Goal: Task Accomplishment & Management: Manage account settings

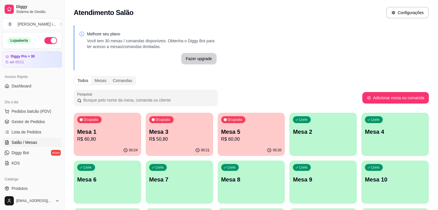
click at [105, 141] on p "R$ 60,80" at bounding box center [107, 139] width 60 height 7
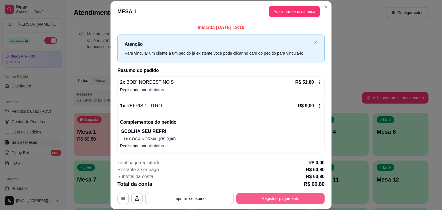
click at [287, 197] on button "Registrar pagamento" at bounding box center [280, 199] width 88 height 12
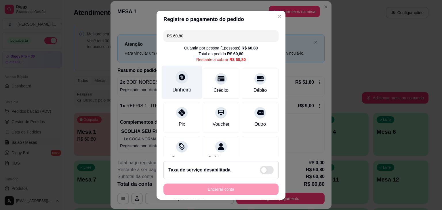
click at [177, 85] on div "Dinheiro" at bounding box center [182, 82] width 41 height 34
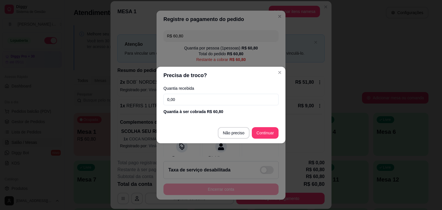
click at [201, 97] on input "0,00" at bounding box center [221, 100] width 115 height 12
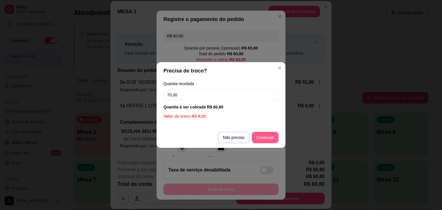
type input "70,00"
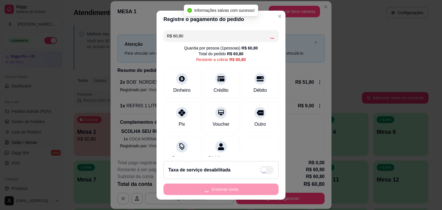
type input "R$ 0,00"
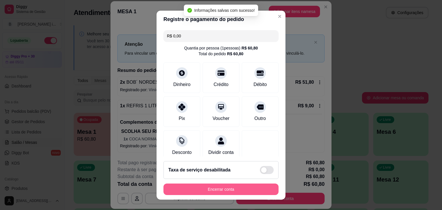
click at [232, 191] on button "Encerrar conta" at bounding box center [221, 190] width 115 height 12
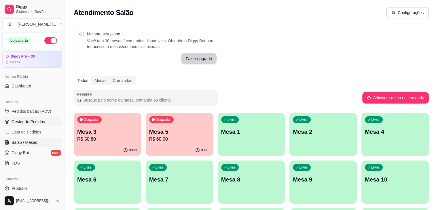
click at [33, 124] on span "Gestor de Pedidos" at bounding box center [28, 122] width 33 height 6
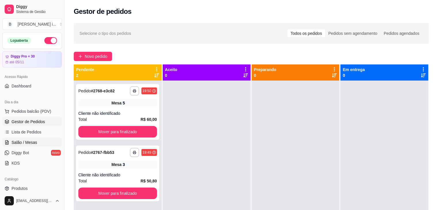
click at [30, 142] on span "Salão / Mesas" at bounding box center [25, 143] width 26 height 6
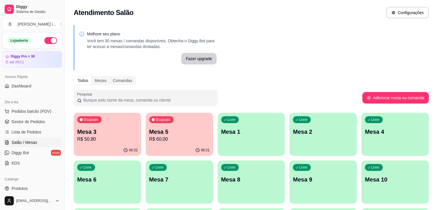
click at [103, 149] on div "00:22" at bounding box center [107, 150] width 67 height 11
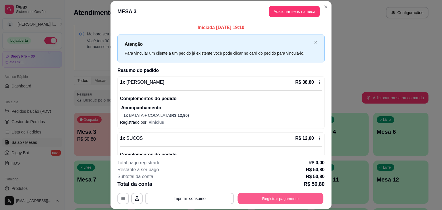
click at [284, 200] on button "Registrar pagamento" at bounding box center [281, 198] width 86 height 11
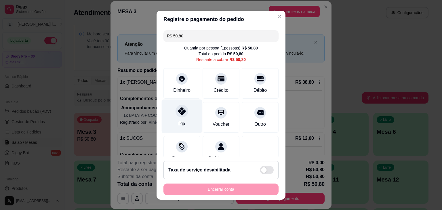
click at [178, 114] on icon at bounding box center [181, 110] width 7 height 7
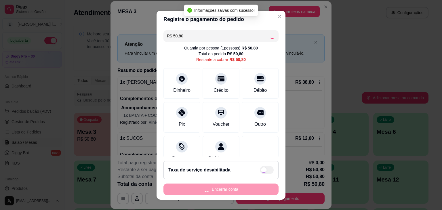
type input "R$ 0,00"
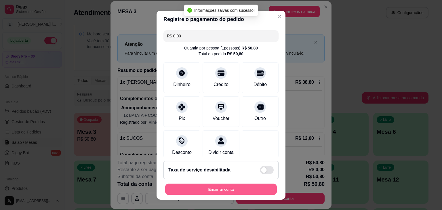
click at [225, 191] on button "Encerrar conta" at bounding box center [221, 189] width 112 height 11
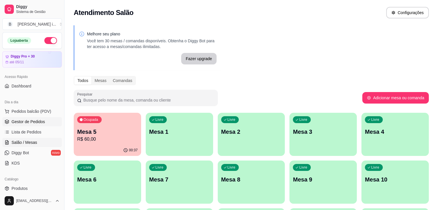
click at [25, 120] on span "Gestor de Pedidos" at bounding box center [28, 122] width 33 height 6
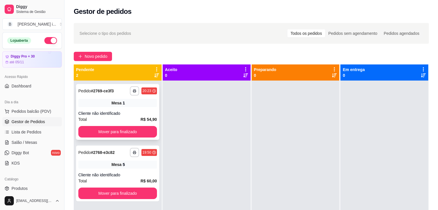
click at [130, 112] on div "Cliente não identificado" at bounding box center [117, 114] width 79 height 6
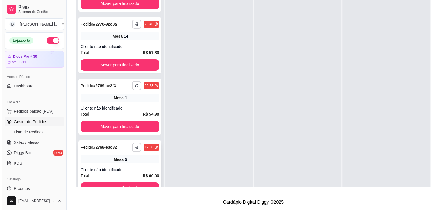
scroll to position [42, 0]
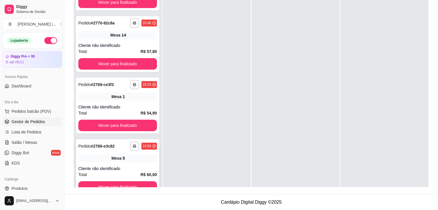
click at [130, 148] on button "button" at bounding box center [134, 146] width 9 height 9
click at [144, 166] on div "Cliente não identificado" at bounding box center [117, 169] width 79 height 6
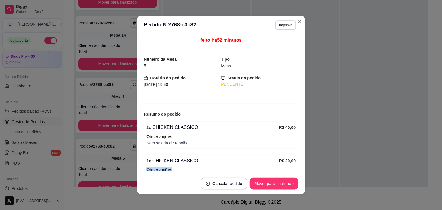
click at [144, 166] on div "1 x CHICKEN CLASSICO R$ 20,00 Observações: Viagem" at bounding box center [221, 168] width 154 height 27
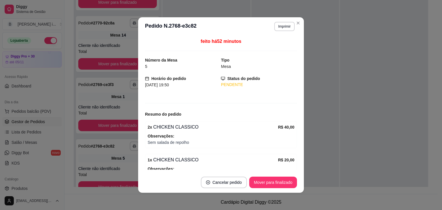
click at [246, 126] on div "2 x CHICKEN CLASSICO" at bounding box center [213, 127] width 130 height 7
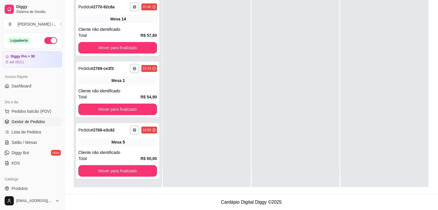
scroll to position [88, 0]
click at [125, 148] on div "**********" at bounding box center [117, 151] width 83 height 56
click at [24, 141] on span "Salão / Mesas" at bounding box center [25, 143] width 26 height 6
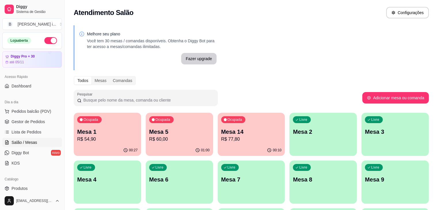
click at [94, 134] on p "Mesa 1" at bounding box center [107, 132] width 60 height 8
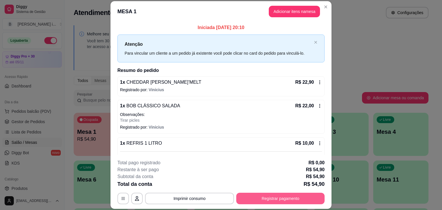
click at [290, 202] on button "Registrar pagamento" at bounding box center [280, 199] width 88 height 12
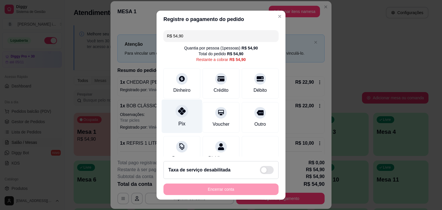
click at [183, 117] on div "Pix" at bounding box center [182, 116] width 41 height 34
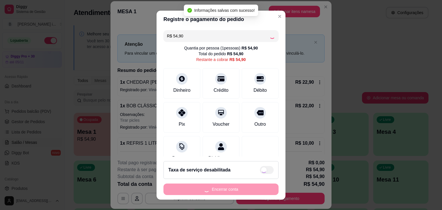
type input "R$ 0,00"
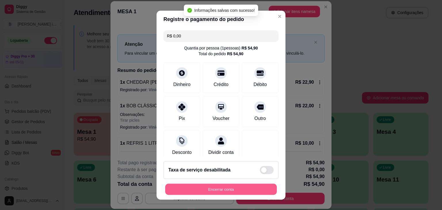
click at [239, 190] on button "Encerrar conta" at bounding box center [221, 189] width 112 height 11
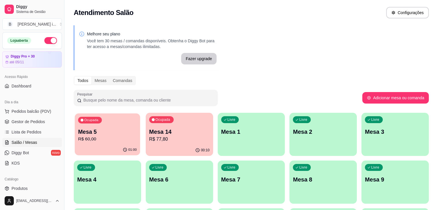
click at [105, 140] on p "R$ 60,00" at bounding box center [107, 139] width 59 height 7
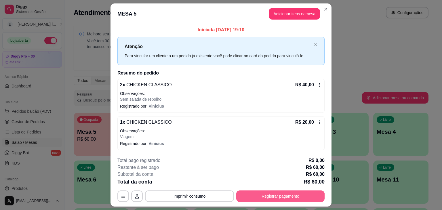
click at [269, 200] on button "Registrar pagamento" at bounding box center [280, 197] width 88 height 12
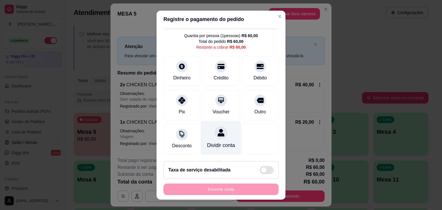
scroll to position [19, 0]
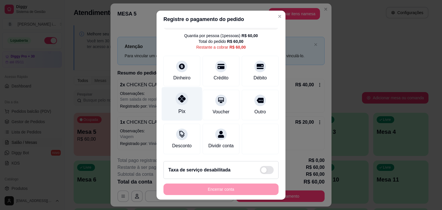
click at [184, 99] on div "Pix" at bounding box center [182, 104] width 41 height 34
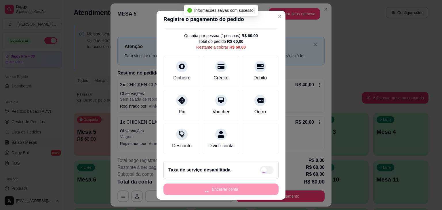
type input "R$ 0,00"
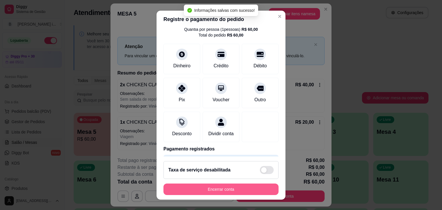
click at [201, 191] on button "Encerrar conta" at bounding box center [221, 190] width 115 height 12
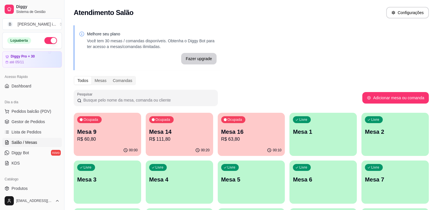
click at [157, 143] on div "Ocupada Mesa 14 R$ 111,80" at bounding box center [179, 129] width 67 height 32
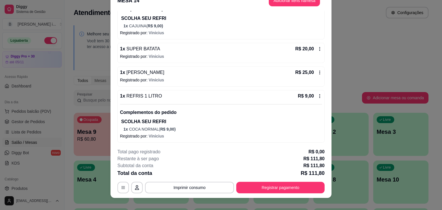
scroll to position [17, 0]
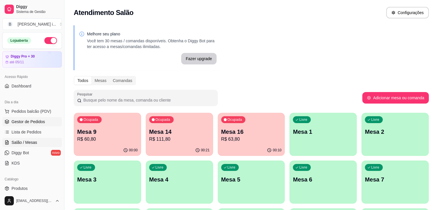
click at [18, 122] on span "Gestor de Pedidos" at bounding box center [28, 122] width 33 height 6
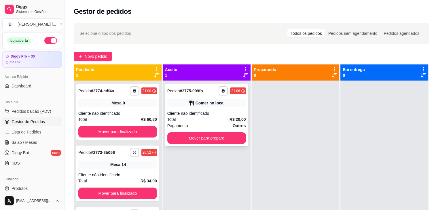
click at [211, 105] on div "Comer no local" at bounding box center [210, 103] width 29 height 6
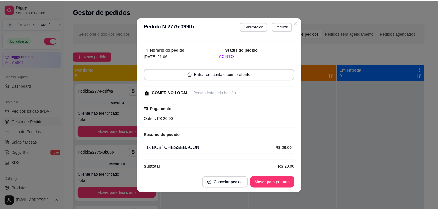
scroll to position [16, 0]
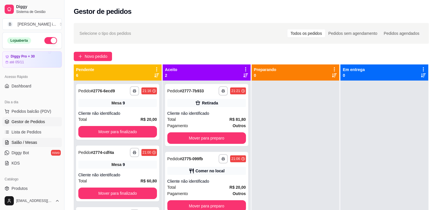
click at [32, 144] on span "Salão / Mesas" at bounding box center [25, 143] width 26 height 6
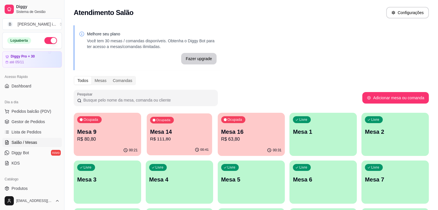
click at [170, 136] on p "R$ 111,80" at bounding box center [179, 139] width 59 height 7
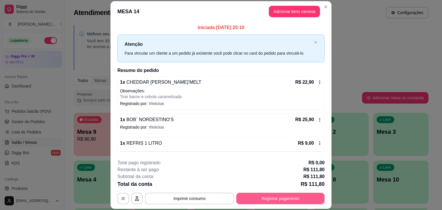
click at [278, 200] on button "Registrar pagamento" at bounding box center [280, 199] width 88 height 12
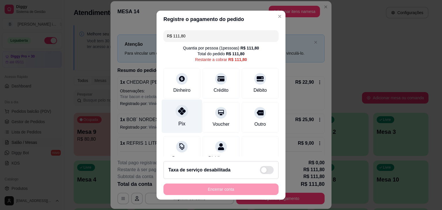
click at [178, 117] on div at bounding box center [182, 111] width 13 height 13
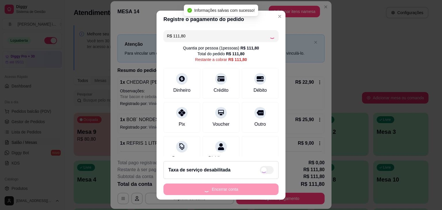
type input "R$ 0,00"
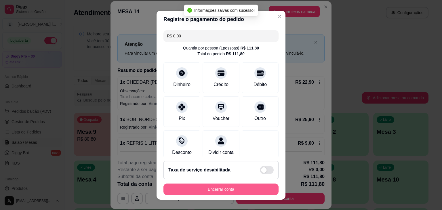
click at [221, 190] on button "Encerrar conta" at bounding box center [221, 190] width 115 height 12
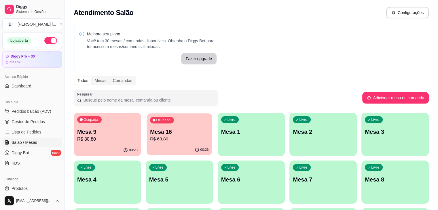
click at [150, 137] on p "R$ 63,80" at bounding box center [179, 139] width 59 height 7
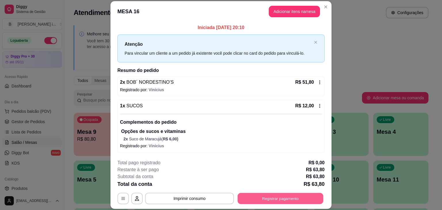
click at [273, 198] on button "Registrar pagamento" at bounding box center [281, 198] width 86 height 11
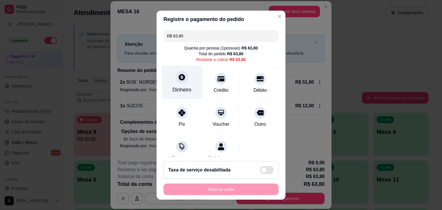
click at [176, 88] on div "Dinheiro" at bounding box center [181, 89] width 19 height 7
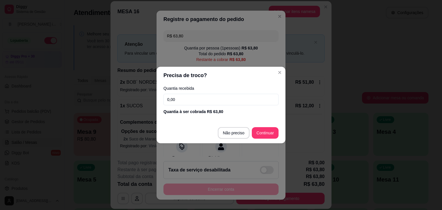
click at [196, 94] on input "0,00" at bounding box center [221, 100] width 115 height 12
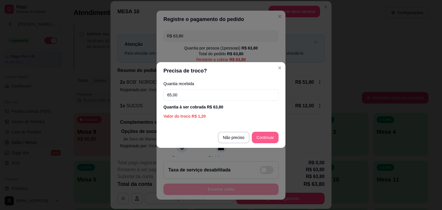
type input "65,00"
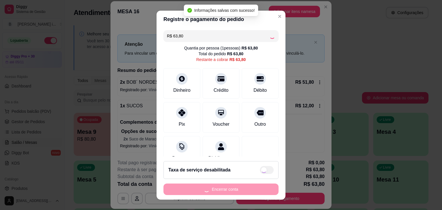
type input "R$ 0,00"
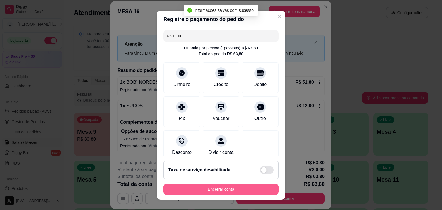
click at [234, 190] on button "Encerrar conta" at bounding box center [221, 190] width 115 height 12
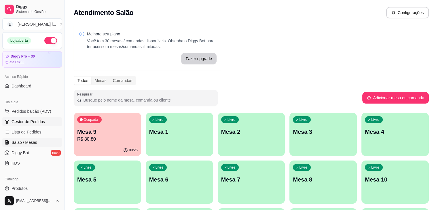
click at [38, 126] on link "Gestor de Pedidos" at bounding box center [32, 121] width 60 height 9
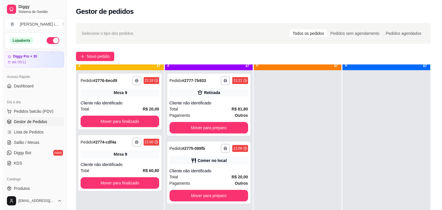
scroll to position [16, 0]
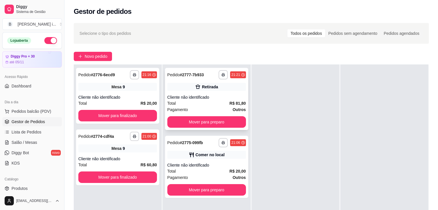
click at [231, 76] on div "21:21" at bounding box center [235, 75] width 9 height 5
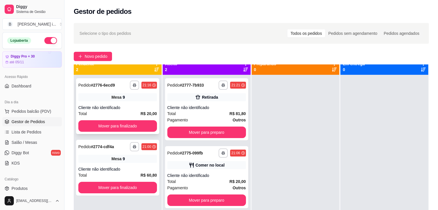
scroll to position [0, 0]
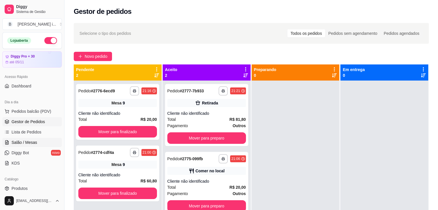
click at [33, 145] on span "Salão / Mesas" at bounding box center [25, 143] width 26 height 6
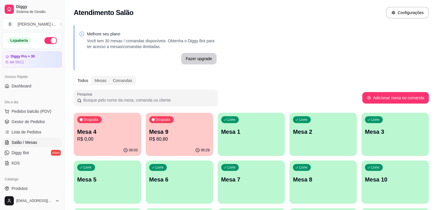
click at [159, 147] on div "00:29" at bounding box center [179, 150] width 67 height 11
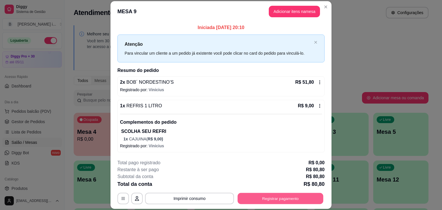
click at [249, 200] on button "Registrar pagamento" at bounding box center [281, 198] width 86 height 11
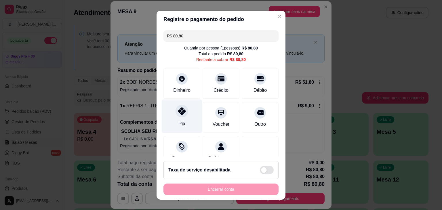
click at [179, 113] on icon at bounding box center [181, 110] width 7 height 7
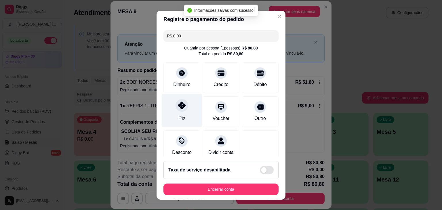
type input "R$ 0,00"
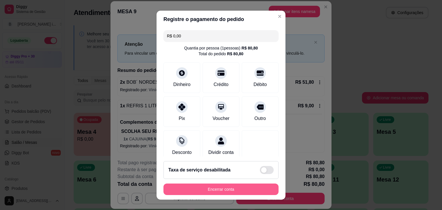
click at [207, 185] on button "Encerrar conta" at bounding box center [221, 190] width 115 height 12
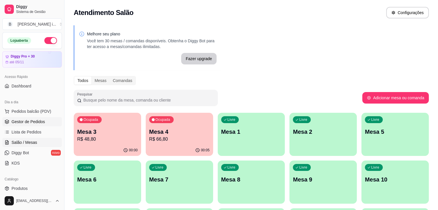
click at [22, 123] on span "Gestor de Pedidos" at bounding box center [28, 122] width 33 height 6
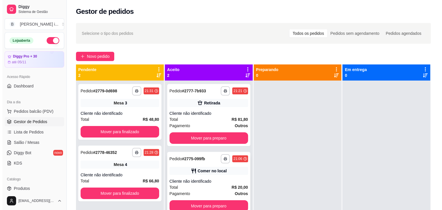
scroll to position [16, 0]
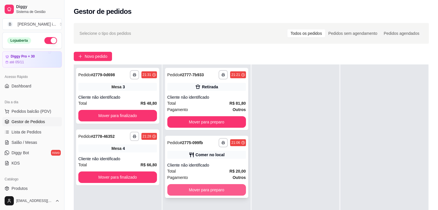
click at [212, 190] on button "Mover para preparo" at bounding box center [206, 190] width 79 height 12
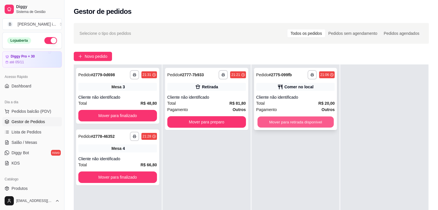
click at [295, 121] on button "Mover para retirada disponível" at bounding box center [295, 122] width 76 height 11
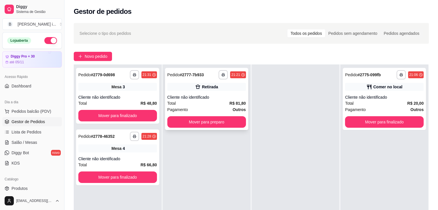
click at [215, 103] on div "Total R$ 81,80" at bounding box center [206, 103] width 79 height 6
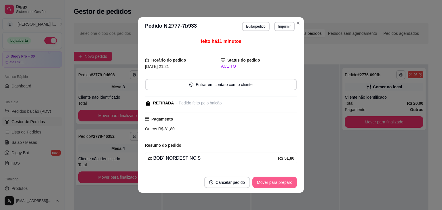
click at [281, 184] on button "Mover para preparo" at bounding box center [275, 183] width 45 height 12
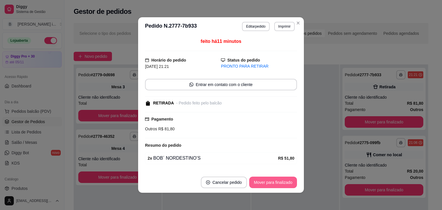
click at [281, 184] on button "Mover para finalizado" at bounding box center [273, 183] width 48 height 12
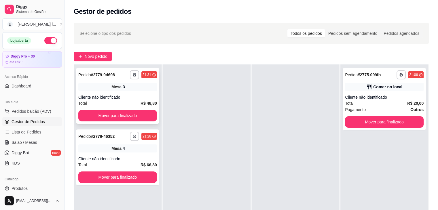
click at [129, 99] on div "Cliente não identificado" at bounding box center [117, 97] width 79 height 6
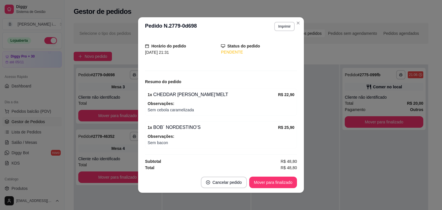
scroll to position [33, 0]
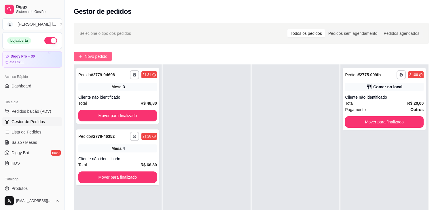
click at [91, 54] on span "Novo pedido" at bounding box center [96, 56] width 23 height 6
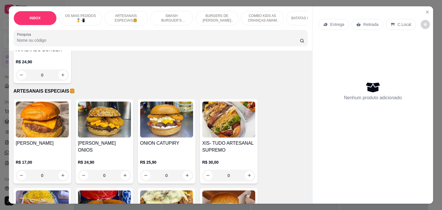
scroll to position [346, 0]
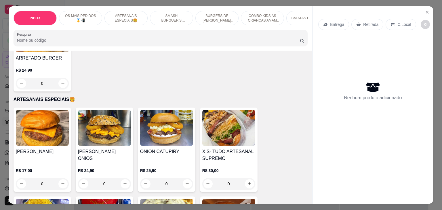
click at [33, 140] on img at bounding box center [42, 128] width 53 height 36
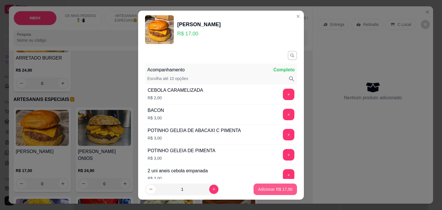
click at [264, 189] on p "Adicionar R$ 17,00" at bounding box center [275, 190] width 34 height 6
type input "1"
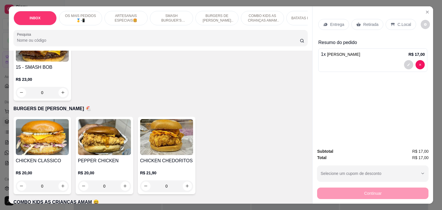
scroll to position [1037, 0]
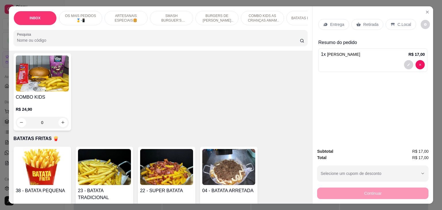
click at [112, 179] on img at bounding box center [104, 167] width 53 height 36
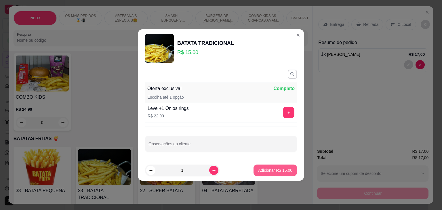
click at [281, 168] on p "Adicionar R$ 15,00" at bounding box center [275, 171] width 34 height 6
type input "1"
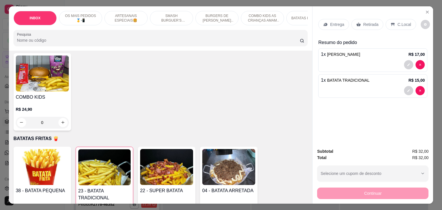
drag, startPoint x: 336, startPoint y: 17, endPoint x: 336, endPoint y: 22, distance: 5.2
click at [336, 21] on div "Entrega Retirada C.Local" at bounding box center [372, 24] width 109 height 20
click at [339, 22] on p "Entrega" at bounding box center [337, 25] width 14 height 6
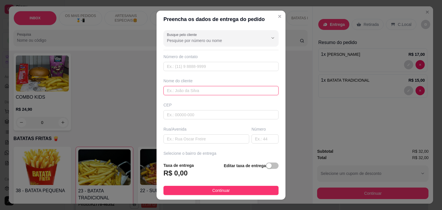
click at [208, 93] on input "text" at bounding box center [221, 90] width 115 height 9
type input "[PERSON_NAME]"
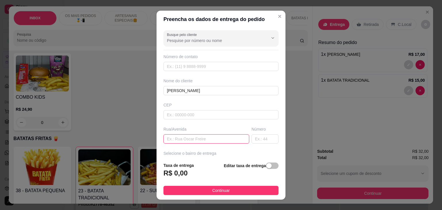
click at [198, 139] on input "text" at bounding box center [207, 138] width 86 height 9
type input "rua h"
click at [263, 141] on input "text" at bounding box center [265, 138] width 27 height 9
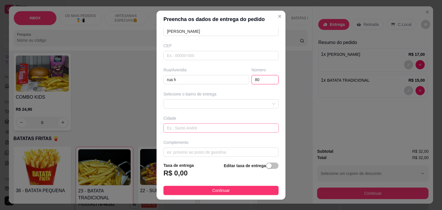
scroll to position [63, 0]
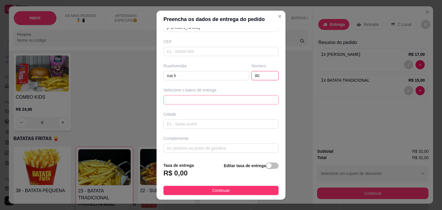
click at [244, 102] on div "6508c09785aa93f9c45a8207 6508c0b285aa93f9c45a820a alto dos bastos - Icó - R$ 3,…" at bounding box center [221, 99] width 115 height 9
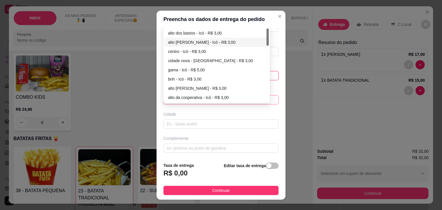
type input "80"
click at [178, 41] on div "alto [PERSON_NAME] - Icó - R$ 3,00" at bounding box center [216, 42] width 97 height 6
type input "Icó"
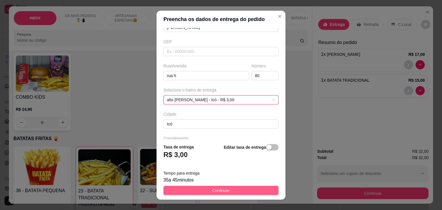
click at [238, 191] on button "Continuar" at bounding box center [221, 190] width 115 height 9
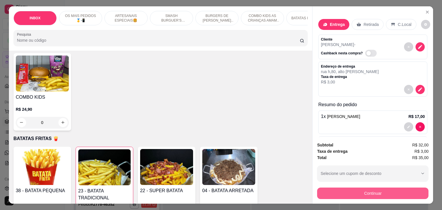
click at [350, 192] on button "Continuar" at bounding box center [372, 194] width 111 height 12
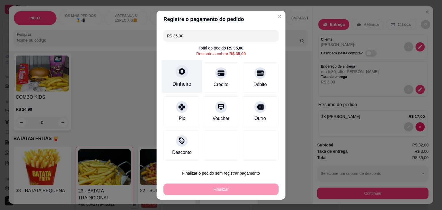
click at [172, 76] on div "Dinheiro" at bounding box center [182, 77] width 41 height 34
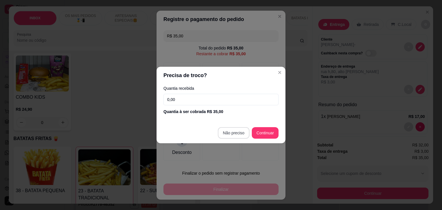
type input "R$ 0,00"
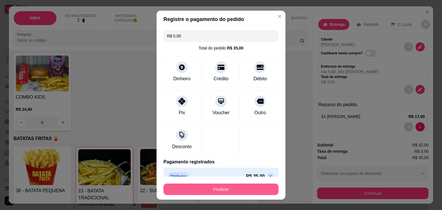
click at [232, 189] on button "Finalizar" at bounding box center [221, 190] width 115 height 12
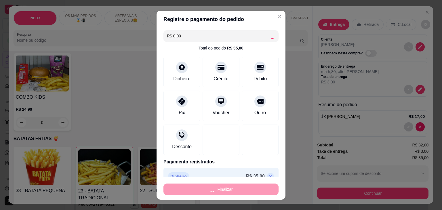
type input "0"
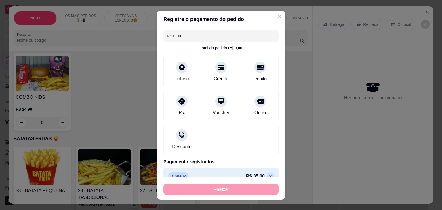
type input "-R$ 35,00"
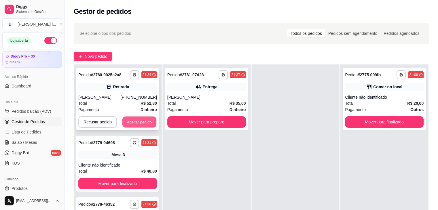
click at [140, 126] on button "Aceitar pedido" at bounding box center [139, 122] width 34 height 11
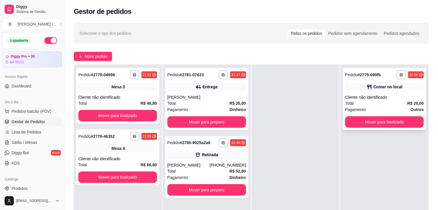
click at [402, 103] on div "Total R$ 20,00" at bounding box center [384, 103] width 79 height 6
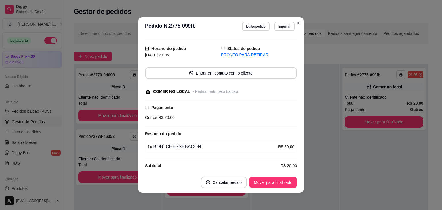
scroll to position [16, 0]
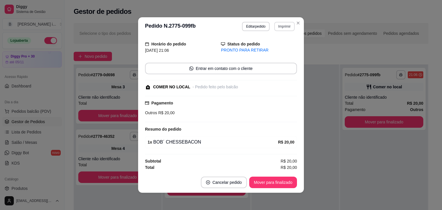
click at [277, 28] on button "Imprimir" at bounding box center [284, 26] width 20 height 9
click at [280, 48] on button "IMPRESSORA ORI" at bounding box center [273, 46] width 42 height 9
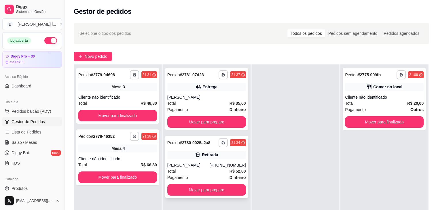
click at [208, 152] on div "Retirada" at bounding box center [210, 155] width 16 height 6
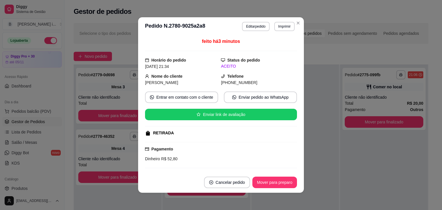
scroll to position [70, 0]
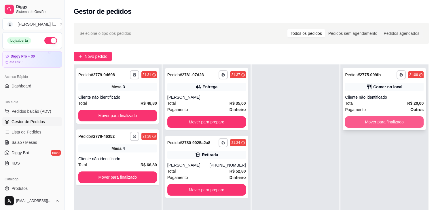
click at [380, 120] on button "Mover para finalizado" at bounding box center [384, 122] width 79 height 12
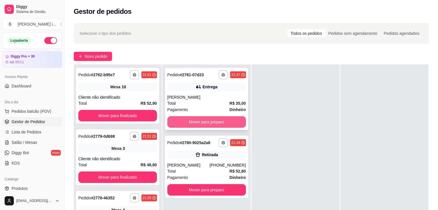
click at [203, 124] on button "Mover para preparo" at bounding box center [206, 122] width 79 height 12
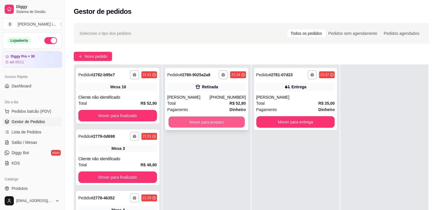
click at [203, 122] on button "Mover para preparo" at bounding box center [206, 122] width 76 height 11
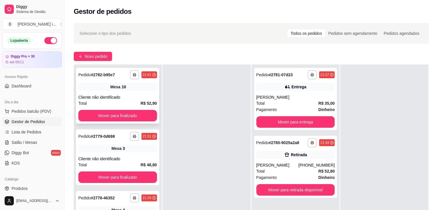
click at [157, 98] on div "**********" at bounding box center [117, 96] width 83 height 56
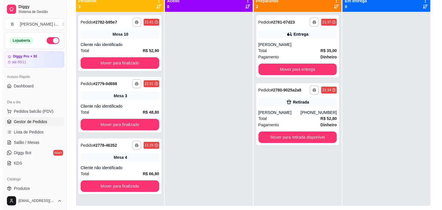
scroll to position [59, 0]
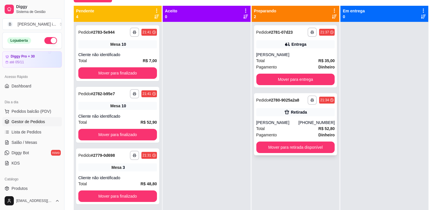
click at [268, 122] on div "[PERSON_NAME]" at bounding box center [277, 123] width 42 height 6
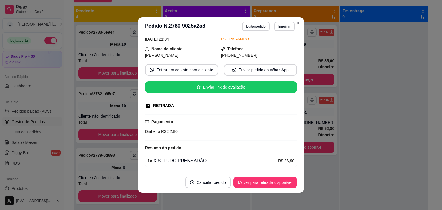
scroll to position [0, 0]
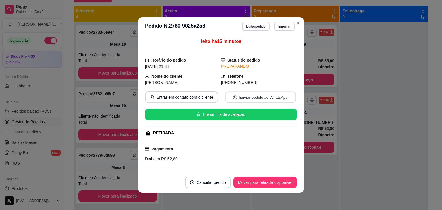
click at [249, 99] on button "Enviar pedido ao WhatsApp" at bounding box center [260, 97] width 71 height 11
click at [248, 96] on button "Enviar pedido ao WhatsApp" at bounding box center [260, 97] width 71 height 11
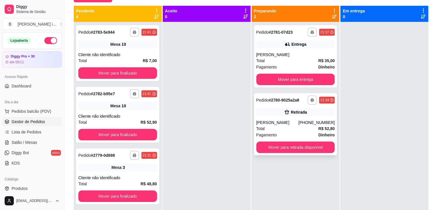
click at [314, 154] on div "**********" at bounding box center [295, 124] width 83 height 62
click at [299, 146] on button "Mover para retirada disponível" at bounding box center [295, 147] width 76 height 11
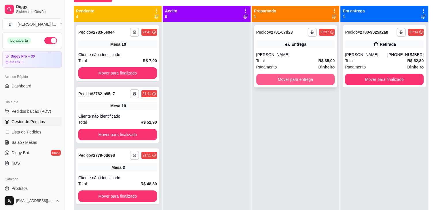
click at [312, 83] on button "Mover para entrega" at bounding box center [295, 80] width 79 height 12
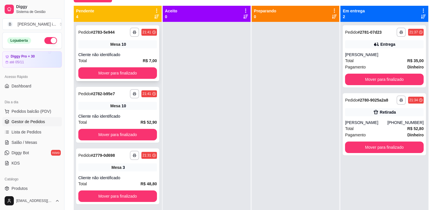
click at [118, 40] on div "Mesa 10" at bounding box center [117, 44] width 79 height 8
click at [114, 101] on div "**********" at bounding box center [117, 115] width 83 height 56
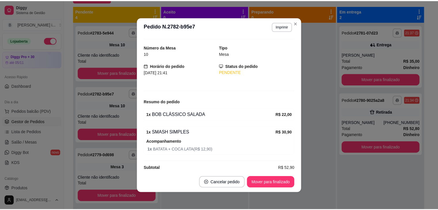
scroll to position [20, 0]
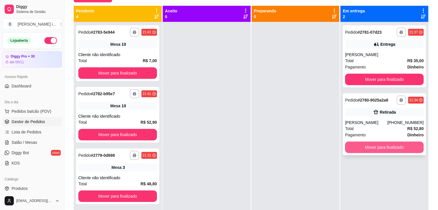
click at [380, 150] on button "Mover para finalizado" at bounding box center [384, 148] width 79 height 12
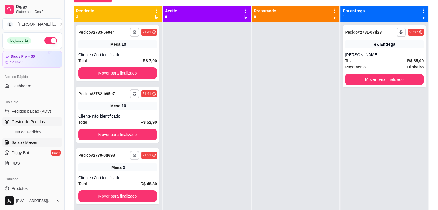
click at [38, 143] on link "Salão / Mesas" at bounding box center [32, 142] width 60 height 9
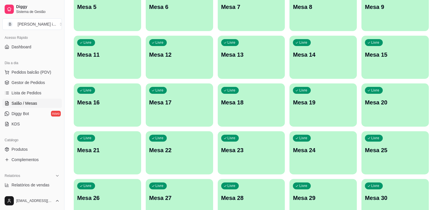
scroll to position [86, 0]
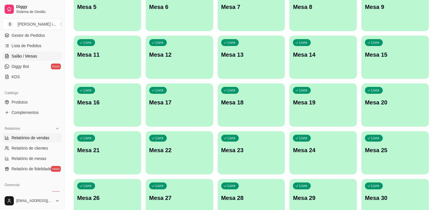
click at [41, 140] on span "Relatórios de vendas" at bounding box center [31, 138] width 38 height 6
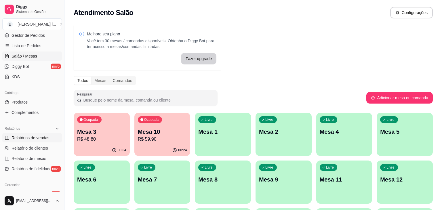
select select "ALL"
select select "0"
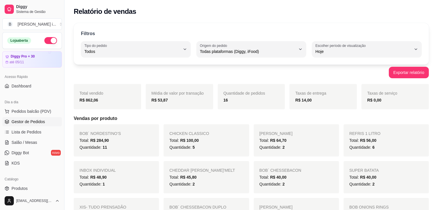
click at [33, 120] on span "Gestor de Pedidos" at bounding box center [28, 122] width 33 height 6
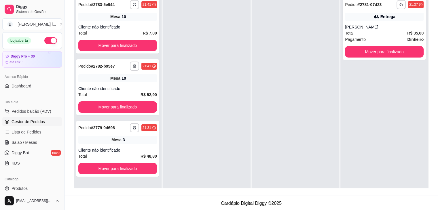
click at [350, 139] on div "**********" at bounding box center [384, 99] width 88 height 210
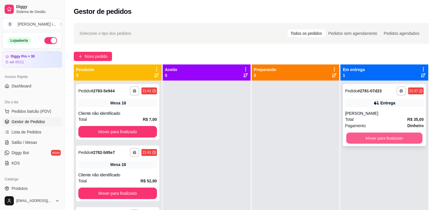
click at [384, 139] on button "Mover para finalizado" at bounding box center [384, 138] width 76 height 11
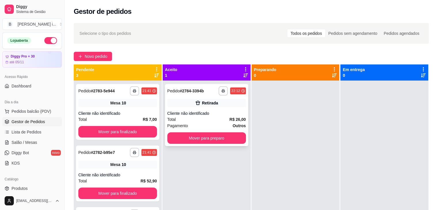
click at [219, 117] on div "Total R$ 26,00" at bounding box center [206, 119] width 79 height 6
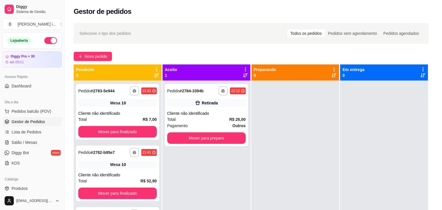
scroll to position [51, 0]
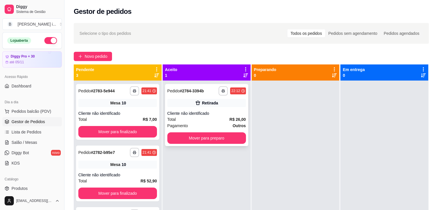
click at [237, 100] on div "Retirada" at bounding box center [206, 103] width 79 height 8
click at [236, 118] on strong "R$ 26,00" at bounding box center [238, 119] width 16 height 5
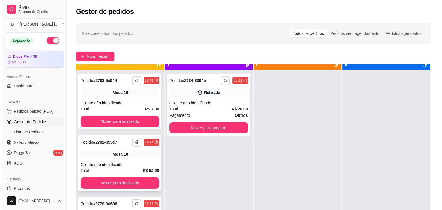
scroll to position [16, 0]
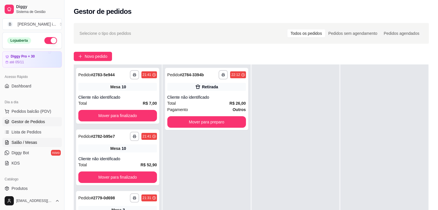
click at [30, 140] on span "Salão / Mesas" at bounding box center [25, 143] width 26 height 6
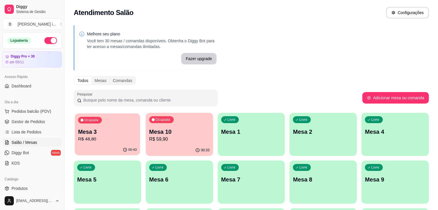
click at [112, 147] on div "00:43" at bounding box center [107, 150] width 65 height 11
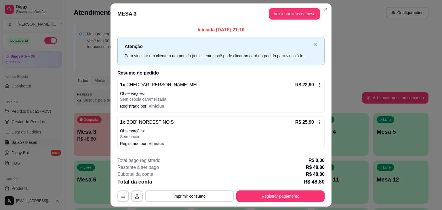
scroll to position [15, 0]
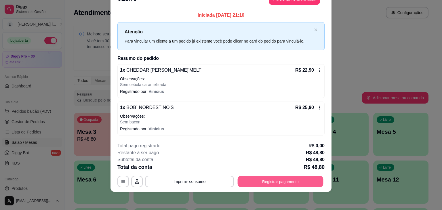
click at [284, 181] on button "Registrar pagamento" at bounding box center [281, 181] width 86 height 11
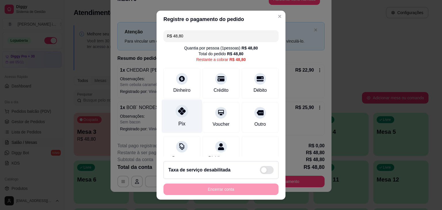
click at [179, 120] on div "Pix" at bounding box center [182, 123] width 7 height 7
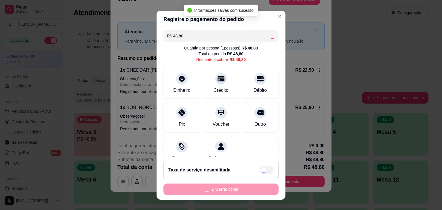
type input "R$ 0,00"
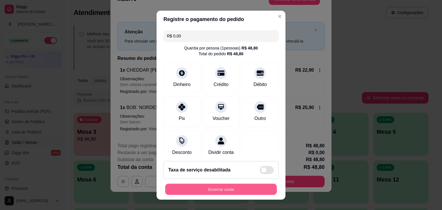
click at [223, 188] on button "Encerrar conta" at bounding box center [221, 189] width 112 height 11
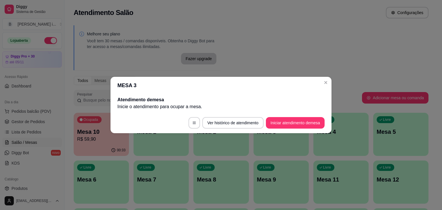
scroll to position [0, 0]
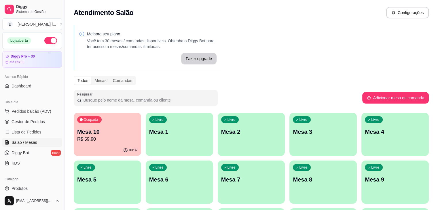
click at [113, 139] on p "R$ 59,90" at bounding box center [107, 139] width 60 height 7
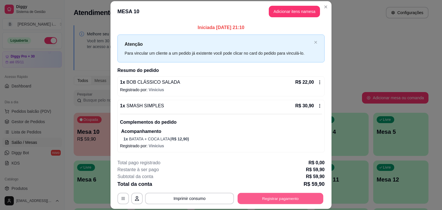
click at [283, 198] on button "Registrar pagamento" at bounding box center [281, 198] width 86 height 11
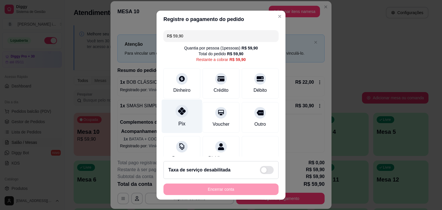
click at [192, 122] on div "Pix" at bounding box center [182, 116] width 41 height 34
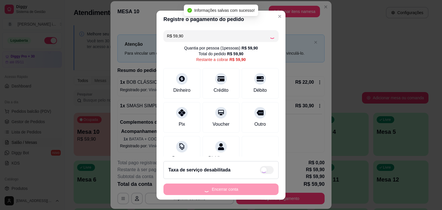
type input "R$ 0,00"
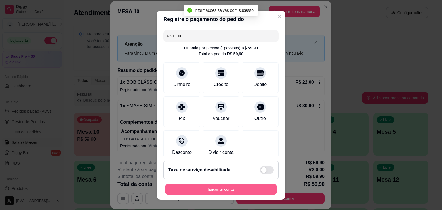
click at [224, 190] on button "Encerrar conta" at bounding box center [221, 189] width 112 height 11
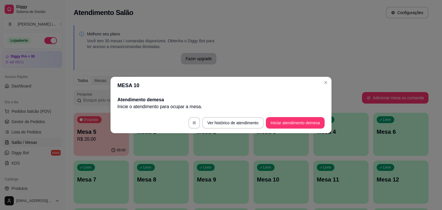
click at [300, 92] on header "MESA 10" at bounding box center [221, 85] width 221 height 17
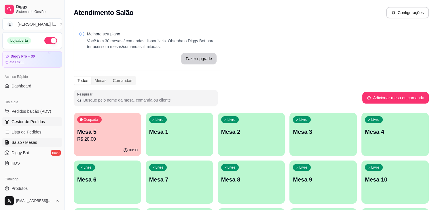
click at [21, 120] on span "Gestor de Pedidos" at bounding box center [28, 122] width 33 height 6
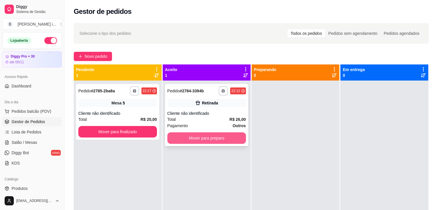
click at [232, 141] on button "Mover para preparo" at bounding box center [206, 138] width 79 height 12
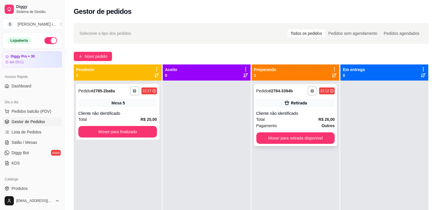
click at [312, 145] on div "**********" at bounding box center [295, 115] width 83 height 62
click at [319, 141] on button "Mover para retirada disponível" at bounding box center [295, 138] width 79 height 12
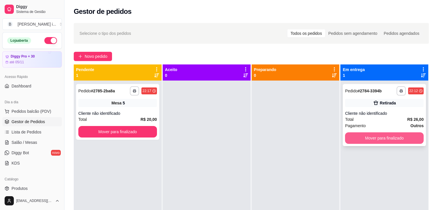
click at [385, 139] on button "Mover para finalizado" at bounding box center [384, 138] width 79 height 12
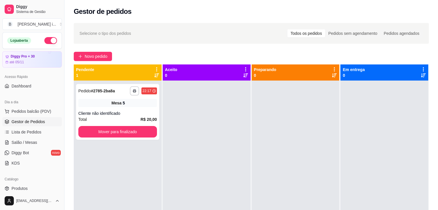
click at [30, 123] on span "Gestor de Pedidos" at bounding box center [28, 122] width 33 height 6
click at [26, 143] on span "Salão / Mesas" at bounding box center [25, 143] width 26 height 6
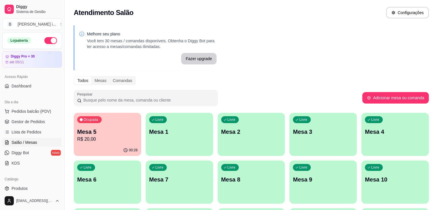
click at [109, 143] on div "Ocupada Mesa 5 R$ 20,00" at bounding box center [107, 129] width 67 height 32
click at [28, 126] on link "Gestor de Pedidos" at bounding box center [32, 121] width 60 height 9
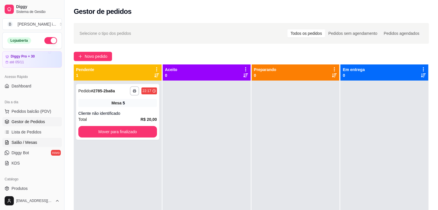
click at [35, 145] on span "Salão / Mesas" at bounding box center [25, 143] width 26 height 6
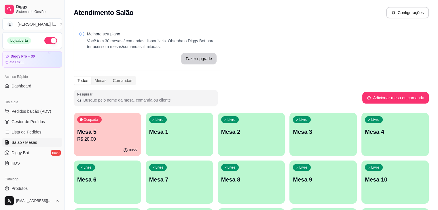
click at [116, 141] on p "R$ 20,00" at bounding box center [107, 139] width 60 height 7
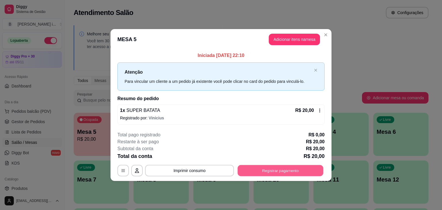
click at [282, 173] on button "Registrar pagamento" at bounding box center [281, 170] width 86 height 11
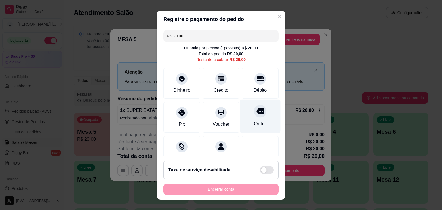
click at [254, 115] on div at bounding box center [260, 111] width 13 height 13
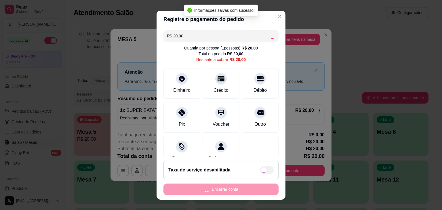
type input "R$ 0,00"
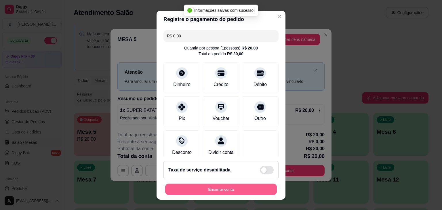
click at [219, 189] on button "Encerrar conta" at bounding box center [221, 189] width 112 height 11
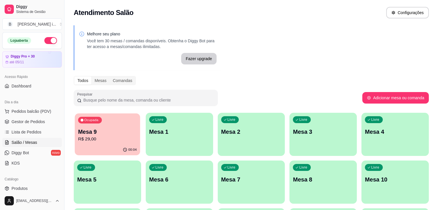
click at [109, 125] on div "Ocupada Mesa 9 R$ 29,00" at bounding box center [107, 128] width 65 height 31
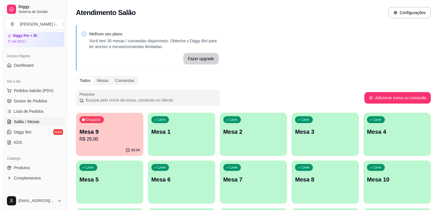
scroll to position [58, 0]
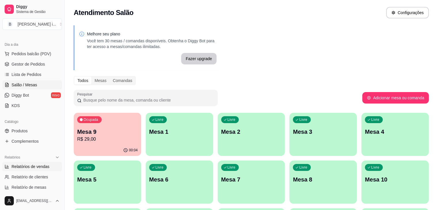
click at [32, 168] on span "Relatórios de vendas" at bounding box center [31, 167] width 38 height 6
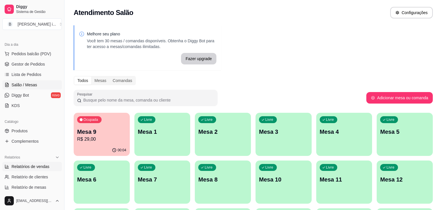
select select "ALL"
select select "0"
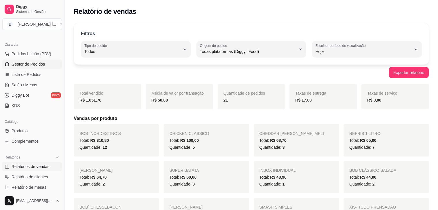
click at [40, 68] on link "Gestor de Pedidos" at bounding box center [32, 64] width 60 height 9
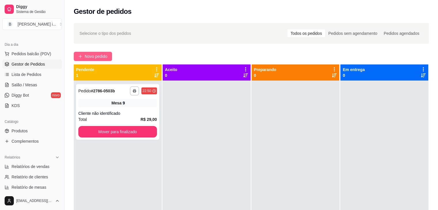
click at [97, 55] on span "Novo pedido" at bounding box center [96, 56] width 23 height 6
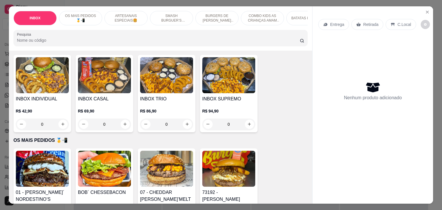
scroll to position [58, 0]
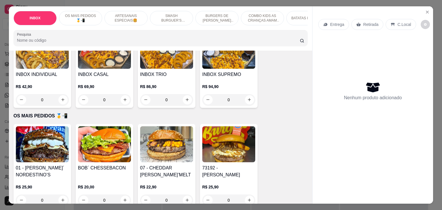
click at [35, 153] on img at bounding box center [42, 144] width 53 height 36
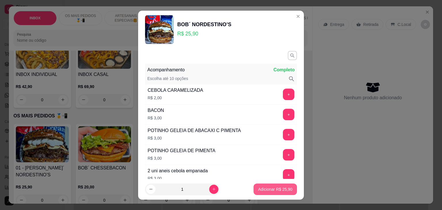
click at [275, 185] on button "Adicionar R$ 25,90" at bounding box center [275, 190] width 43 height 12
type input "1"
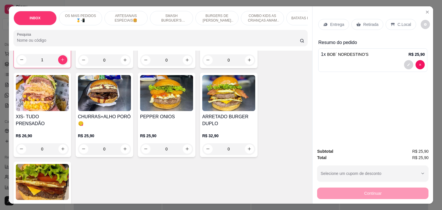
scroll to position [288, 0]
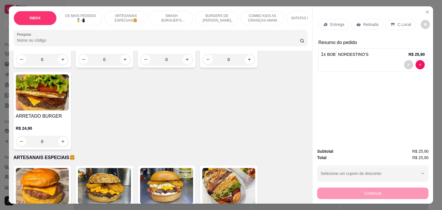
click at [42, 189] on img at bounding box center [42, 186] width 53 height 36
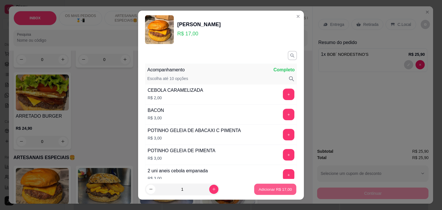
click at [259, 185] on button "Adicionar R$ 17,00" at bounding box center [275, 189] width 42 height 11
type input "1"
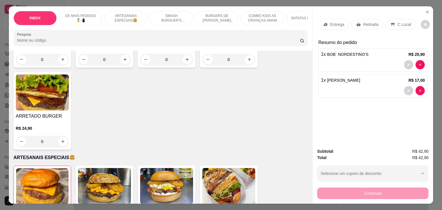
click at [366, 22] on p "Retirada" at bounding box center [370, 25] width 15 height 6
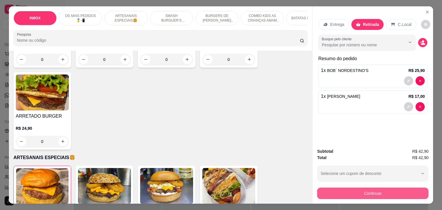
click at [360, 190] on button "Continuar" at bounding box center [372, 194] width 111 height 12
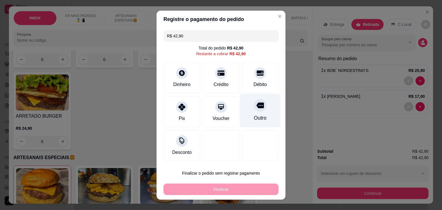
click at [264, 113] on div "Outro" at bounding box center [260, 111] width 41 height 34
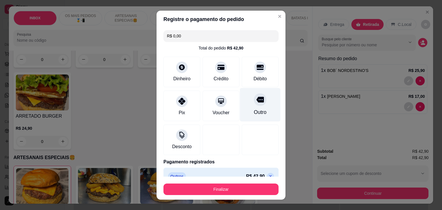
type input "R$ 0,00"
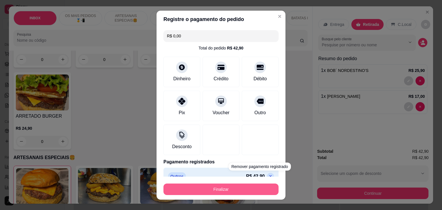
click at [228, 189] on button "Finalizar" at bounding box center [221, 190] width 115 height 12
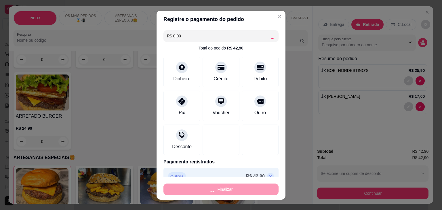
type input "0"
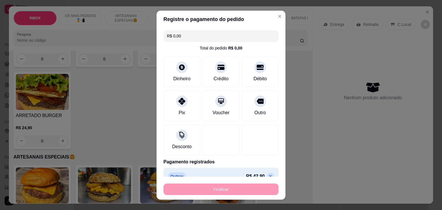
type input "-R$ 42,90"
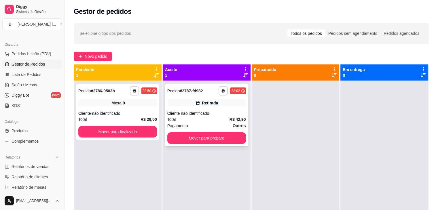
click at [219, 118] on div "Total R$ 42,90" at bounding box center [206, 119] width 79 height 6
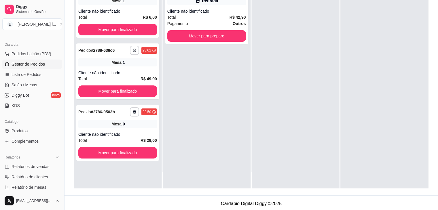
scroll to position [86, 0]
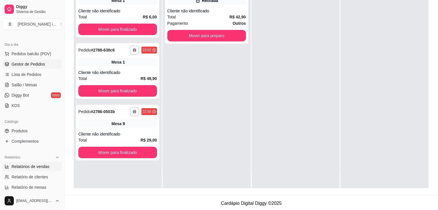
click at [30, 163] on div "Relatórios Relatórios de vendas Relatório de clientes Relatório de mesas Relató…" at bounding box center [32, 178] width 60 height 50
click at [30, 163] on link "Relatórios de vendas" at bounding box center [32, 166] width 60 height 9
select select "ALL"
select select "0"
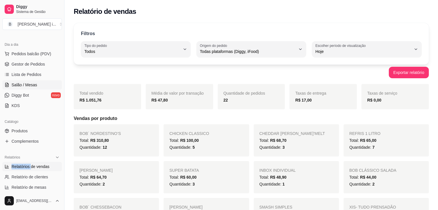
click at [40, 86] on link "Salão / Mesas" at bounding box center [32, 84] width 60 height 9
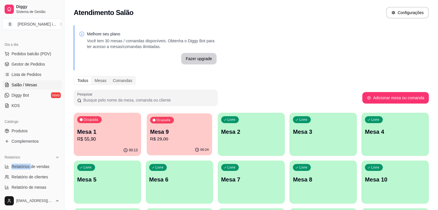
click at [147, 143] on div "Ocupada Mesa 9 R$ 29,00" at bounding box center [179, 128] width 65 height 31
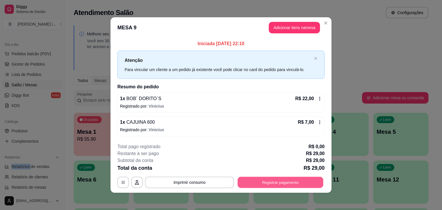
click at [268, 184] on button "Registrar pagamento" at bounding box center [281, 182] width 86 height 11
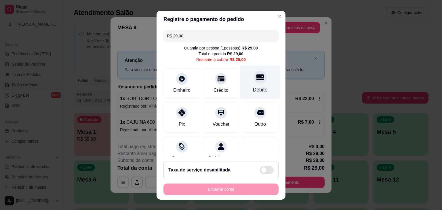
click at [246, 84] on div "Débito" at bounding box center [260, 82] width 41 height 34
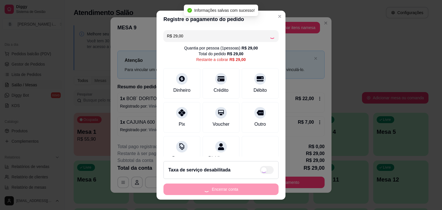
type input "R$ 0,00"
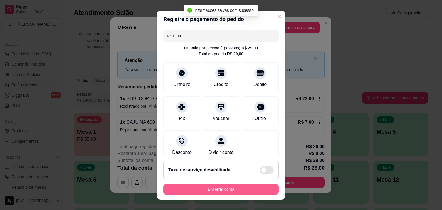
click at [221, 189] on button "Encerrar conta" at bounding box center [221, 190] width 115 height 12
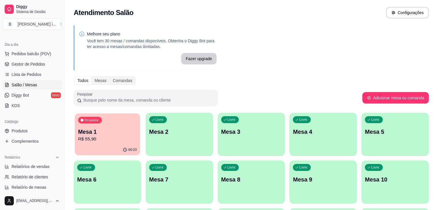
click at [108, 139] on p "R$ 55,90" at bounding box center [107, 139] width 59 height 7
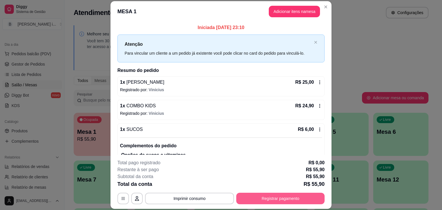
click at [287, 194] on button "Registrar pagamento" at bounding box center [280, 199] width 88 height 12
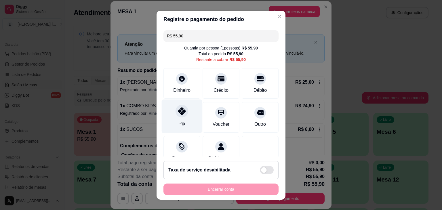
click at [182, 117] on div "Pix" at bounding box center [182, 116] width 41 height 34
type input "R$ 0,00"
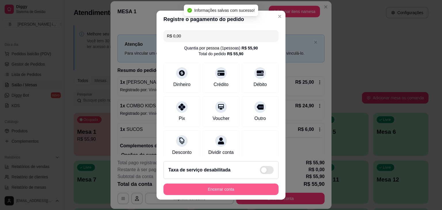
click at [234, 188] on button "Encerrar conta" at bounding box center [221, 190] width 115 height 12
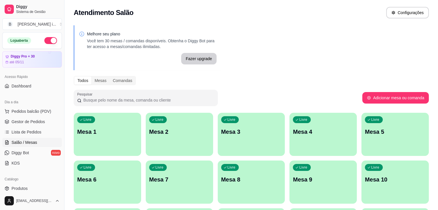
click at [47, 38] on button "button" at bounding box center [50, 40] width 13 height 7
click at [37, 120] on span "Gestor de Pedidos" at bounding box center [28, 122] width 33 height 6
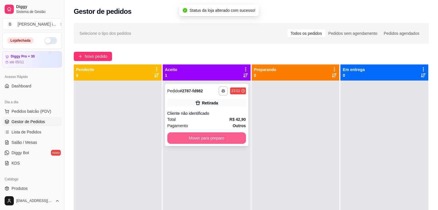
click at [235, 140] on button "Mover para preparo" at bounding box center [206, 138] width 79 height 12
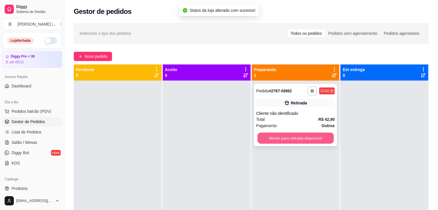
click at [290, 139] on button "Mover para retirada disponível" at bounding box center [295, 138] width 76 height 11
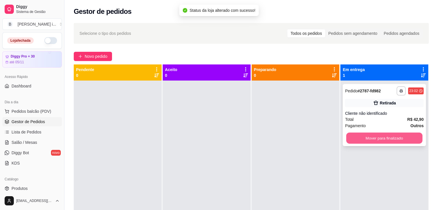
click at [371, 139] on button "Mover para finalizado" at bounding box center [384, 138] width 76 height 11
